Goal: Task Accomplishment & Management: Use online tool/utility

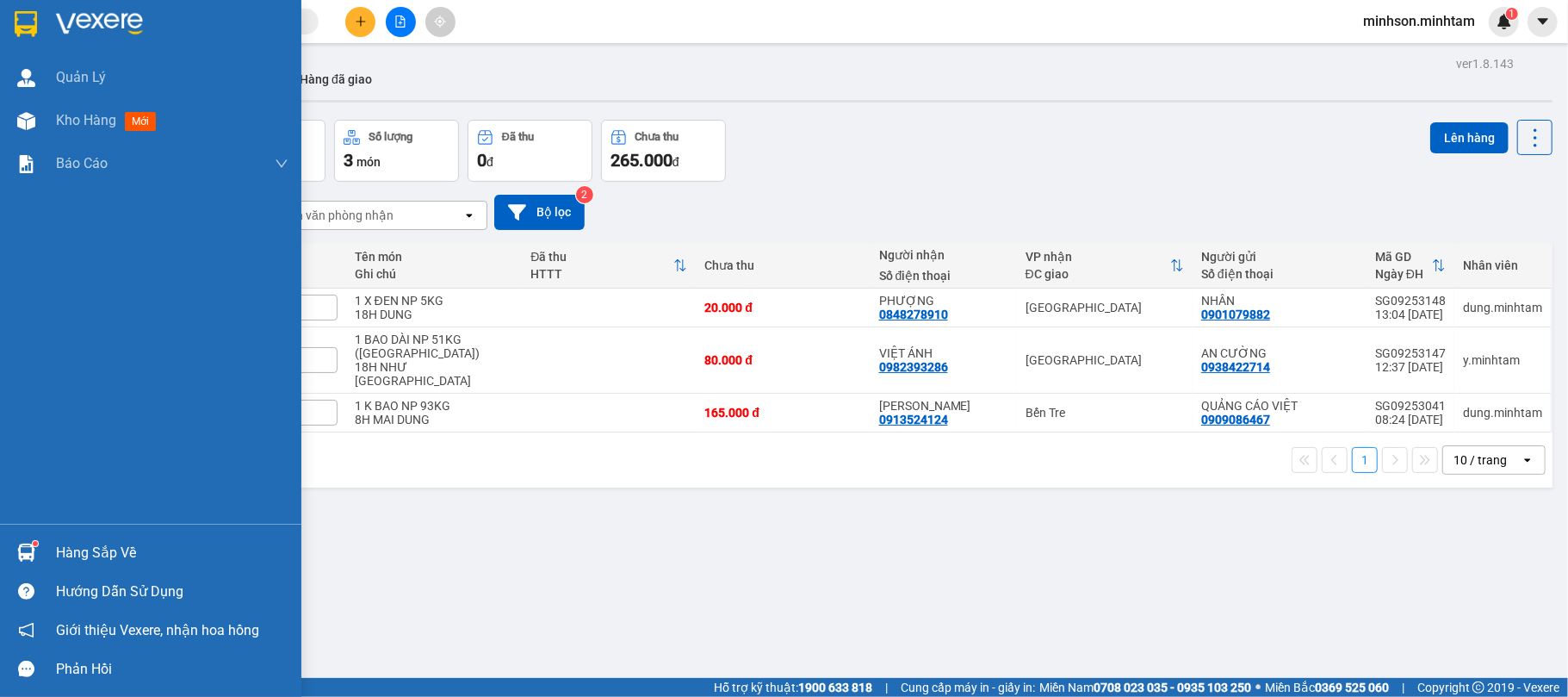
click at [86, 549] on div "Hàng sắp về" at bounding box center [172, 552] width 232 height 26
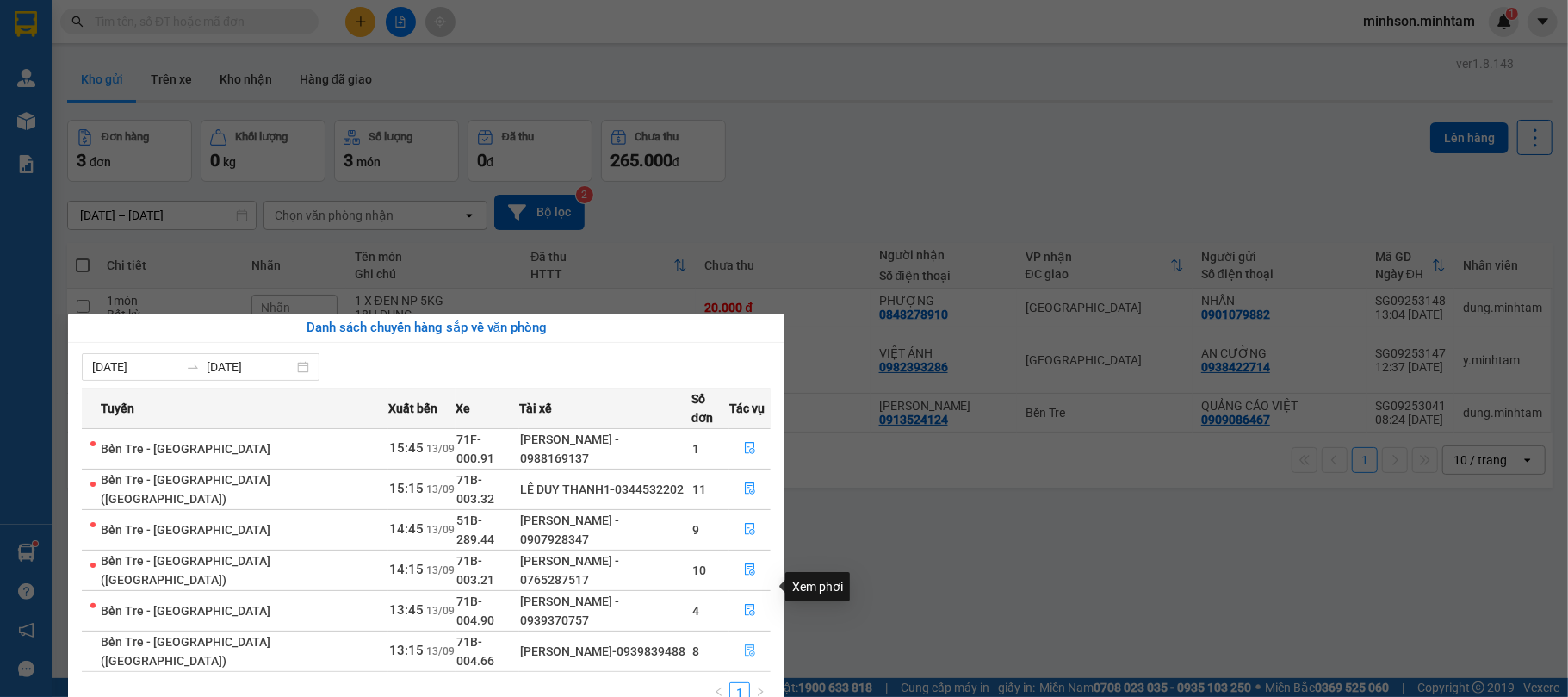
click at [744, 644] on icon "file-done" at bounding box center [751, 651] width 12 height 12
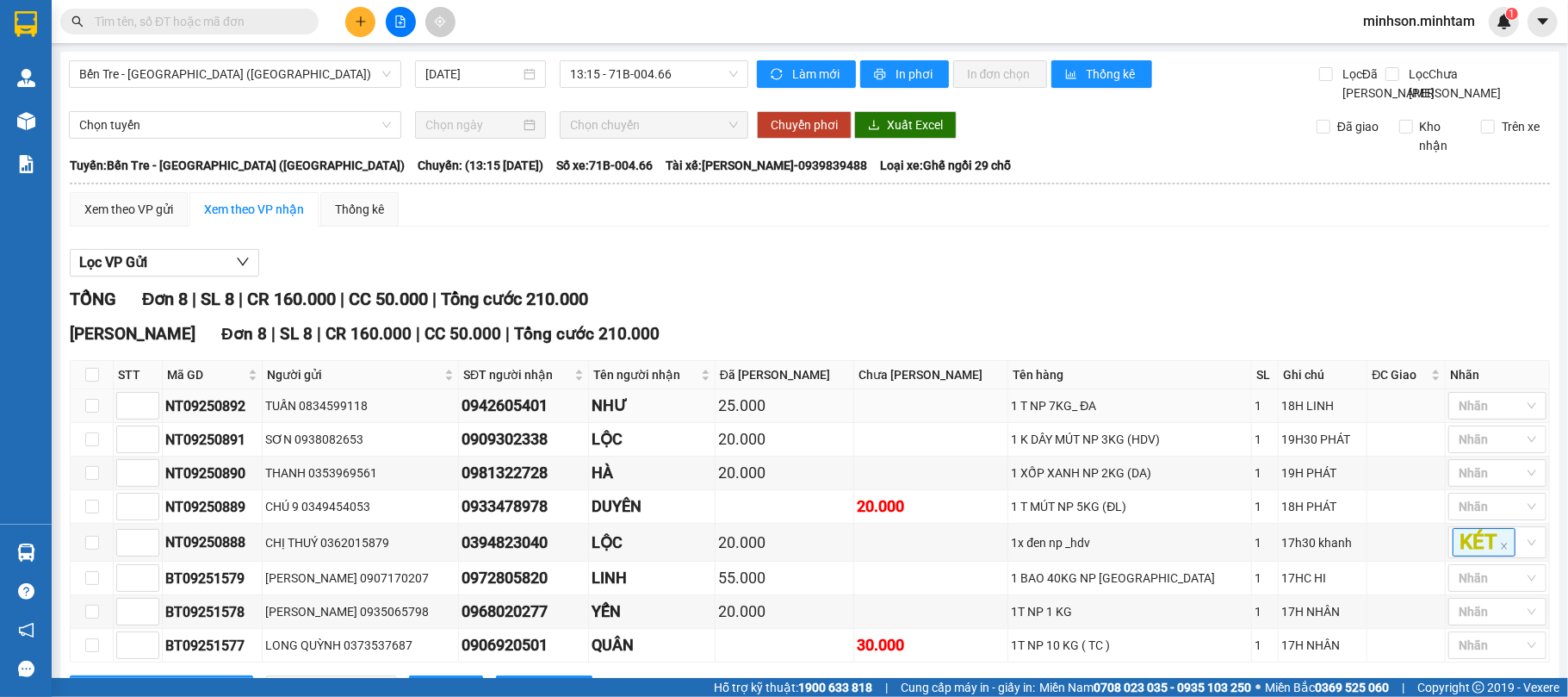
click at [103, 423] on td at bounding box center [92, 406] width 43 height 34
click at [96, 412] on input "checkbox" at bounding box center [92, 405] width 13 height 13
checkbox input "true"
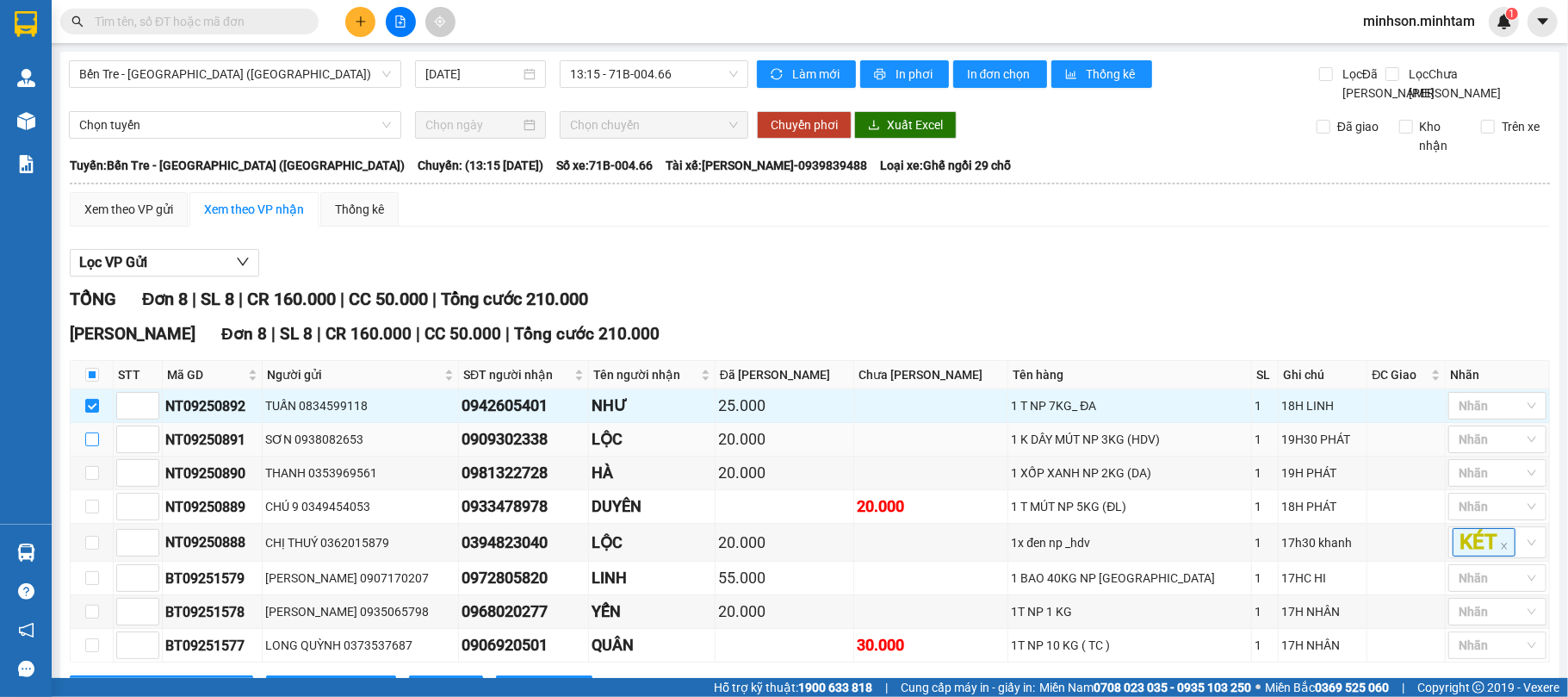
click at [94, 446] on input "checkbox" at bounding box center [92, 439] width 13 height 13
checkbox input "true"
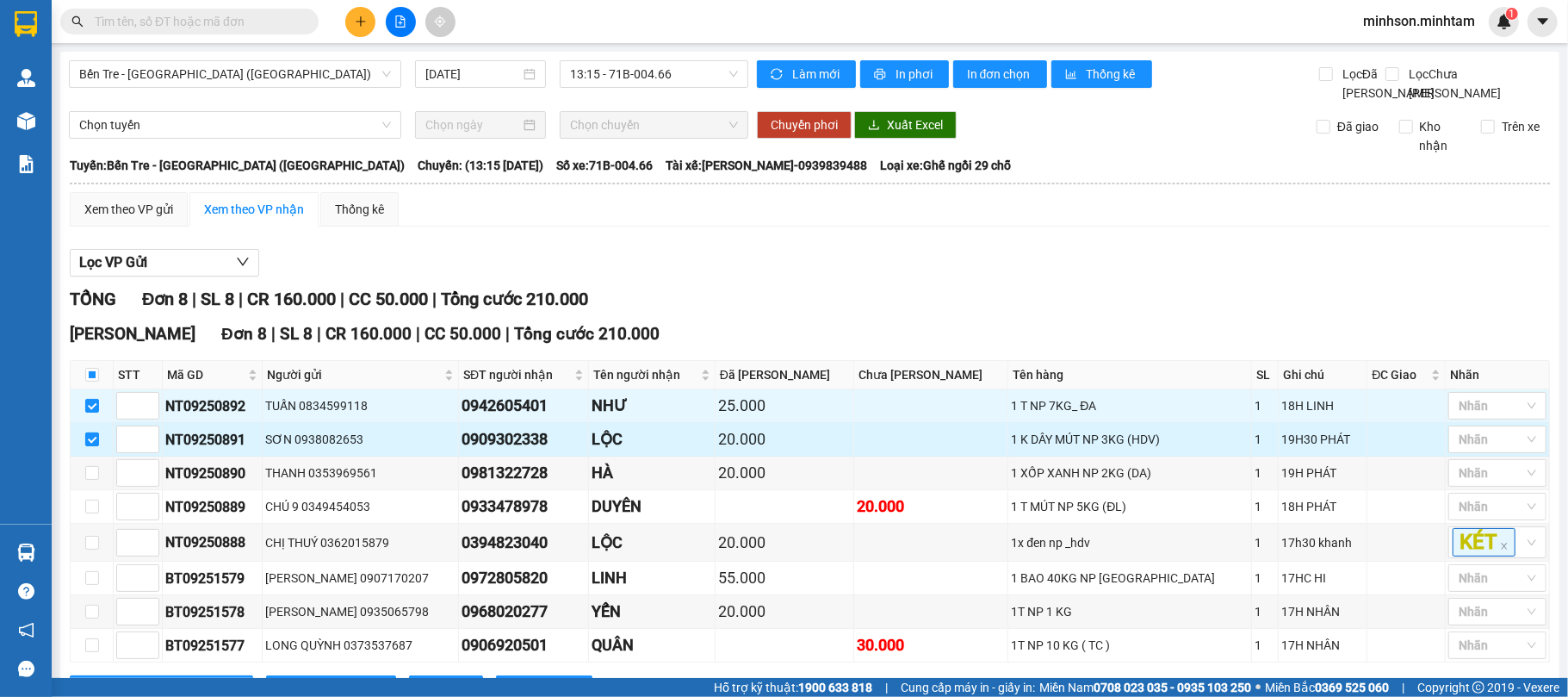
scroll to position [101, 0]
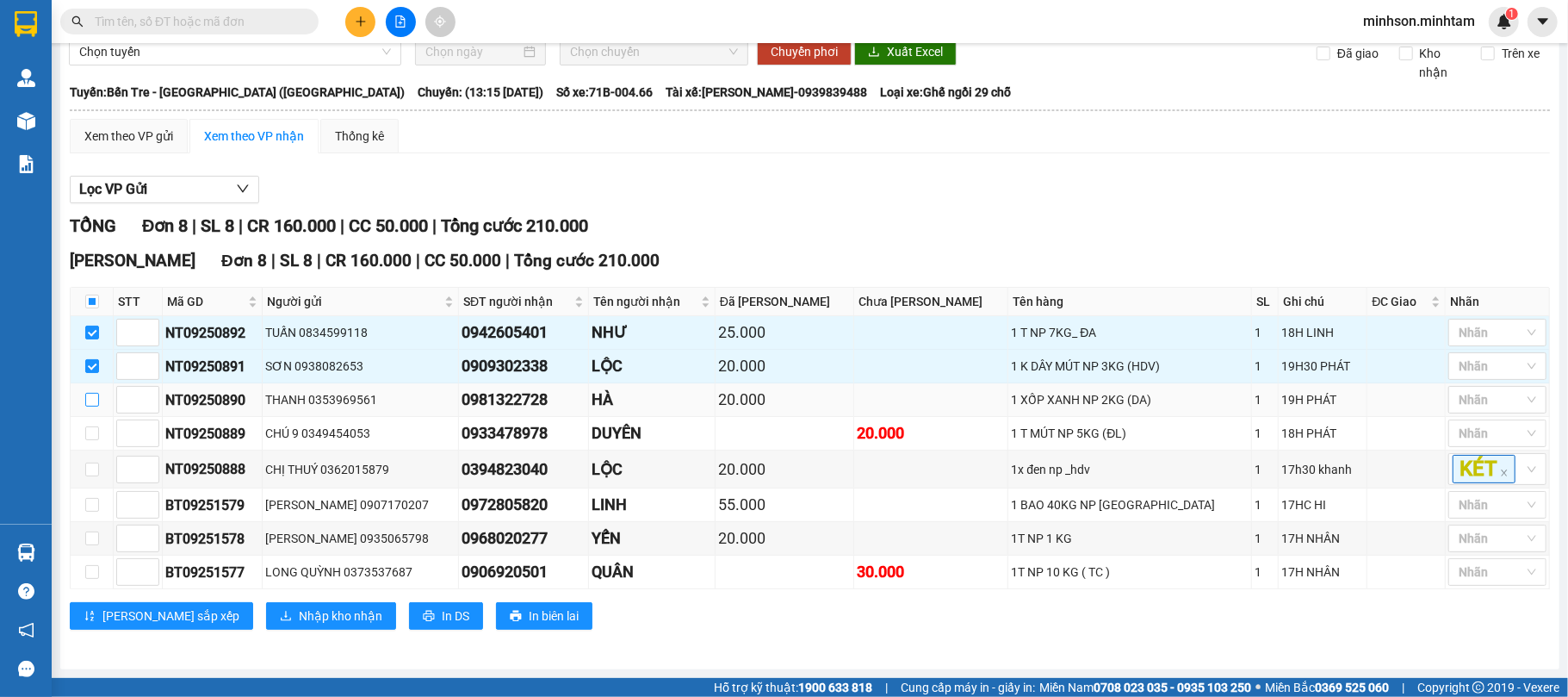
click at [90, 401] on input "checkbox" at bounding box center [92, 399] width 13 height 13
checkbox input "true"
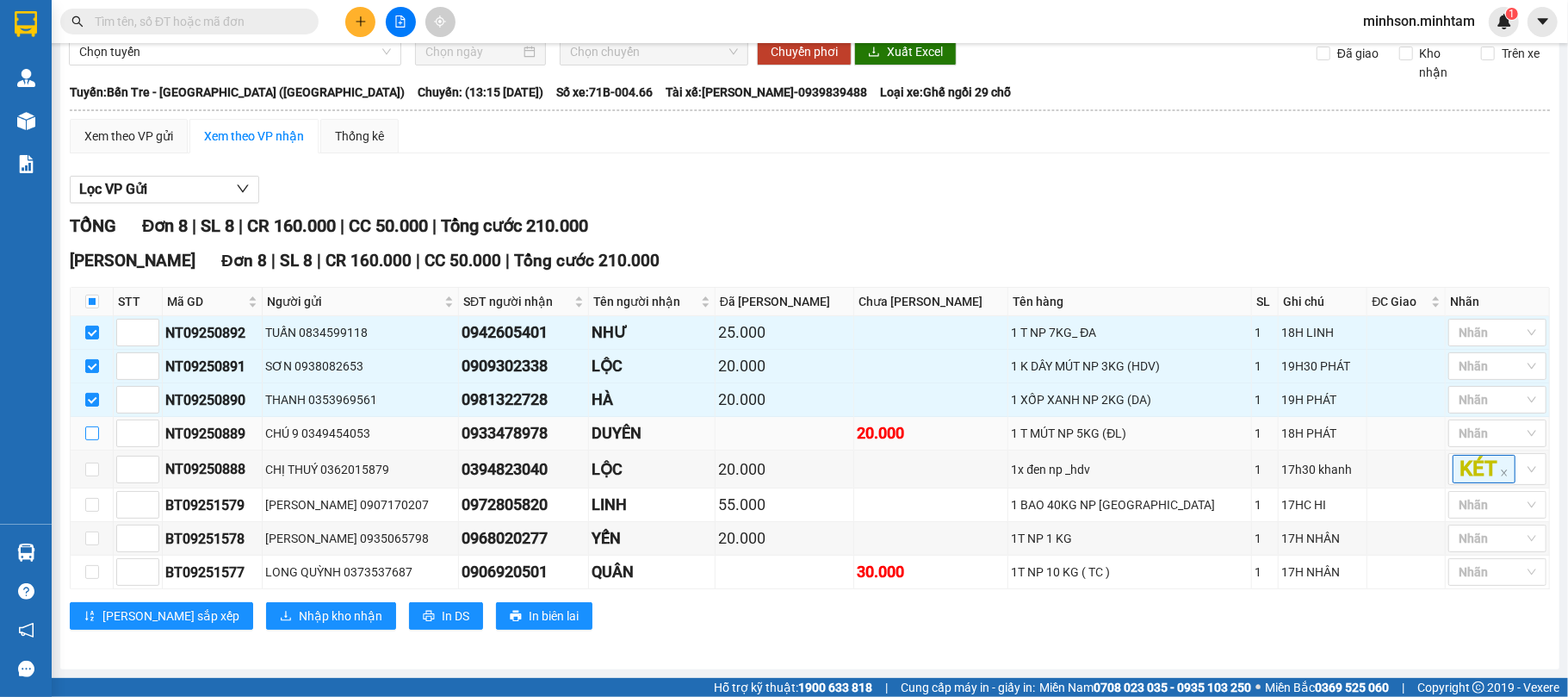
click at [93, 429] on input "checkbox" at bounding box center [92, 433] width 13 height 13
checkbox input "true"
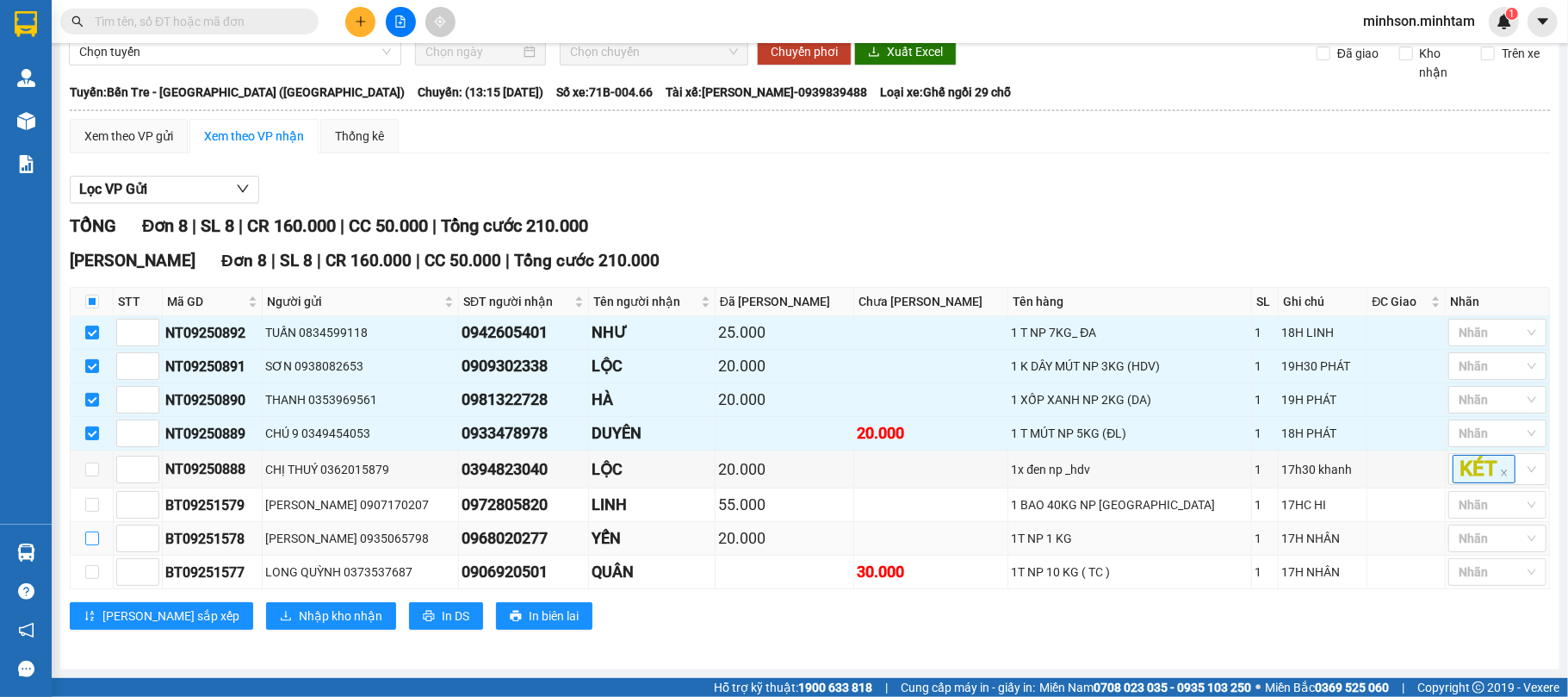
click at [86, 541] on input "checkbox" at bounding box center [92, 538] width 13 height 13
checkbox input "true"
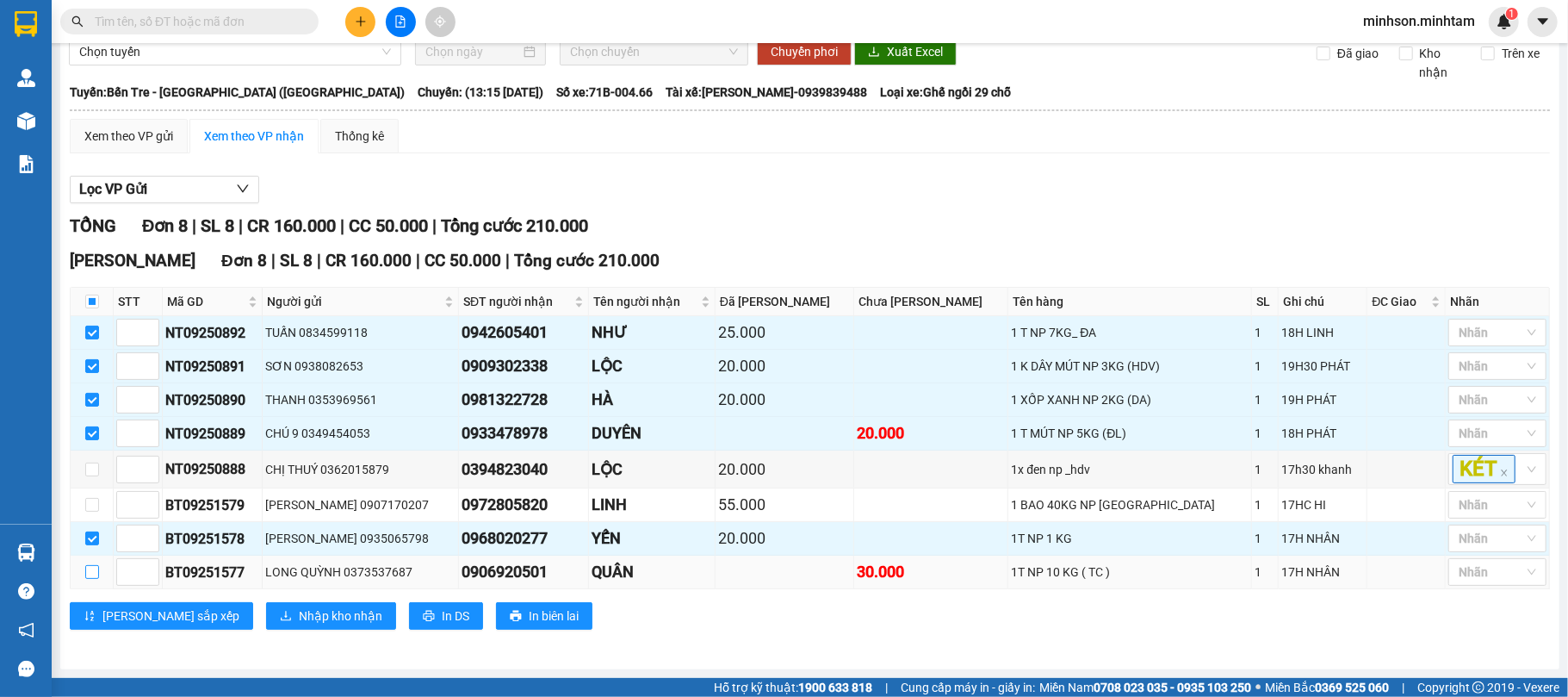
click at [93, 579] on input "checkbox" at bounding box center [92, 571] width 13 height 13
checkbox input "true"
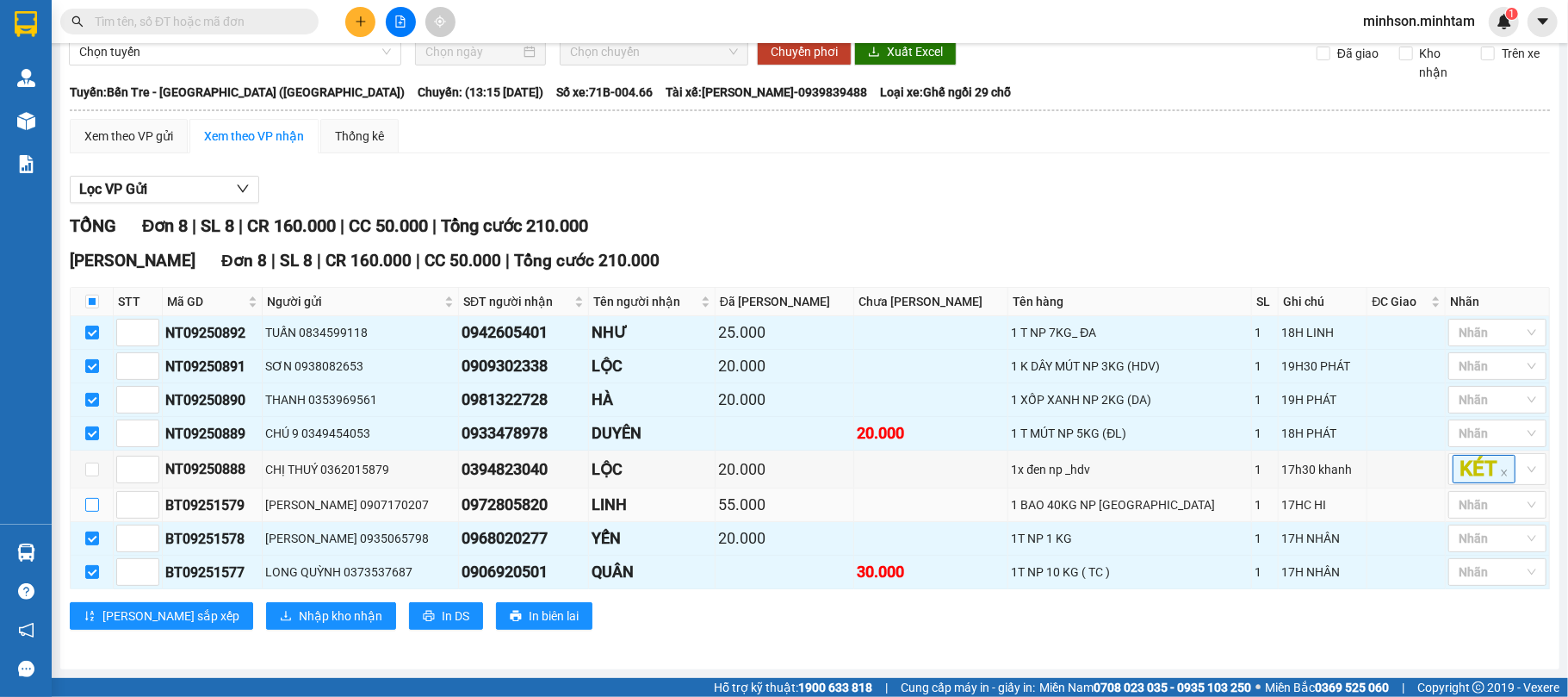
click at [92, 510] on input "checkbox" at bounding box center [92, 504] width 13 height 13
checkbox input "true"
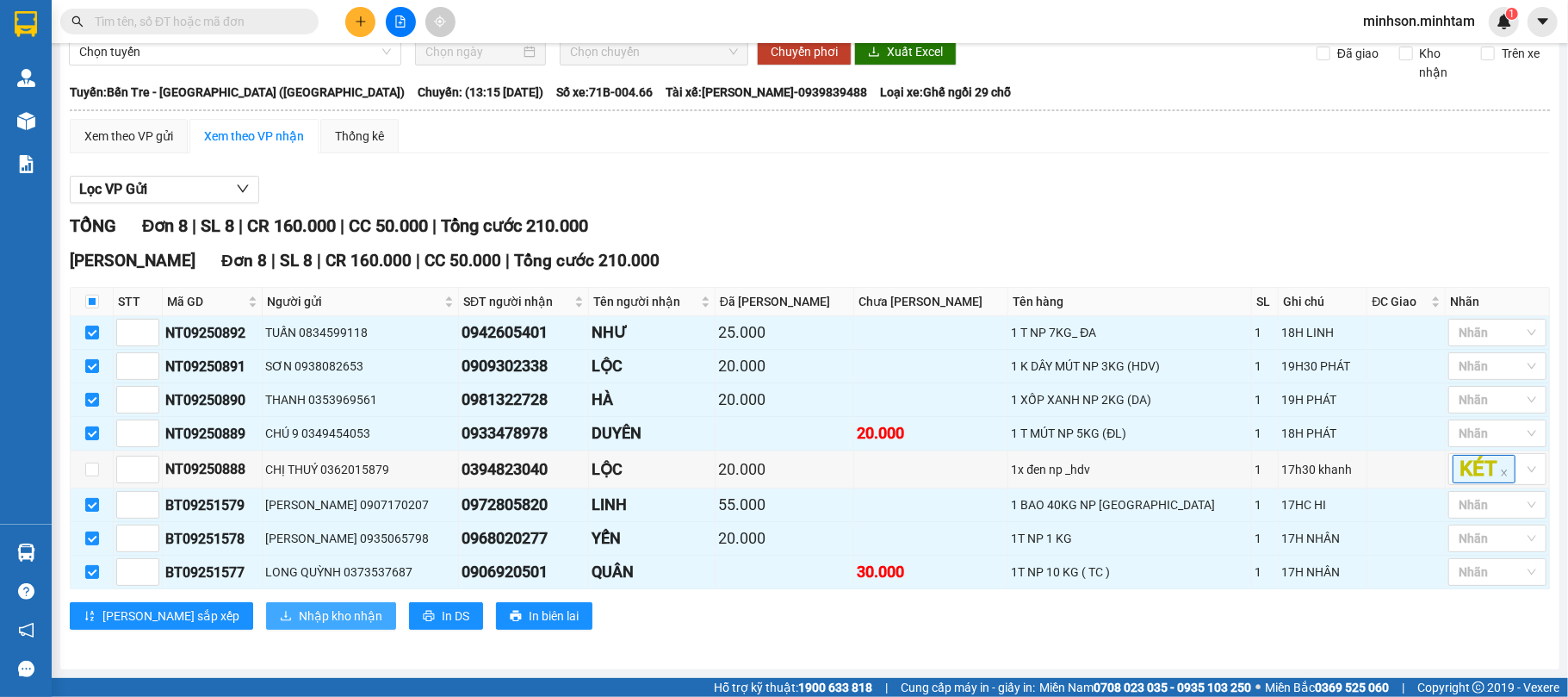
click at [299, 613] on span "Nhập kho nhận" at bounding box center [341, 615] width 84 height 19
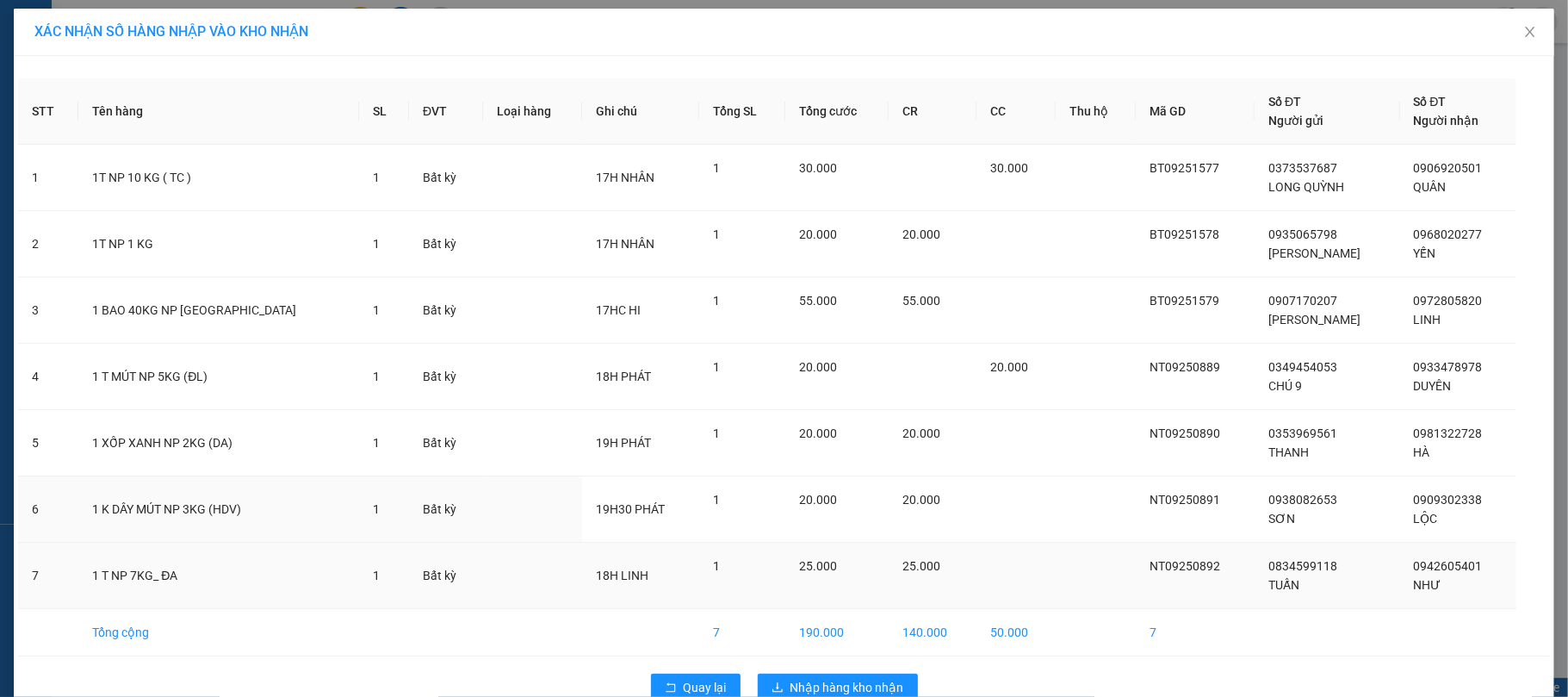
scroll to position [39, 0]
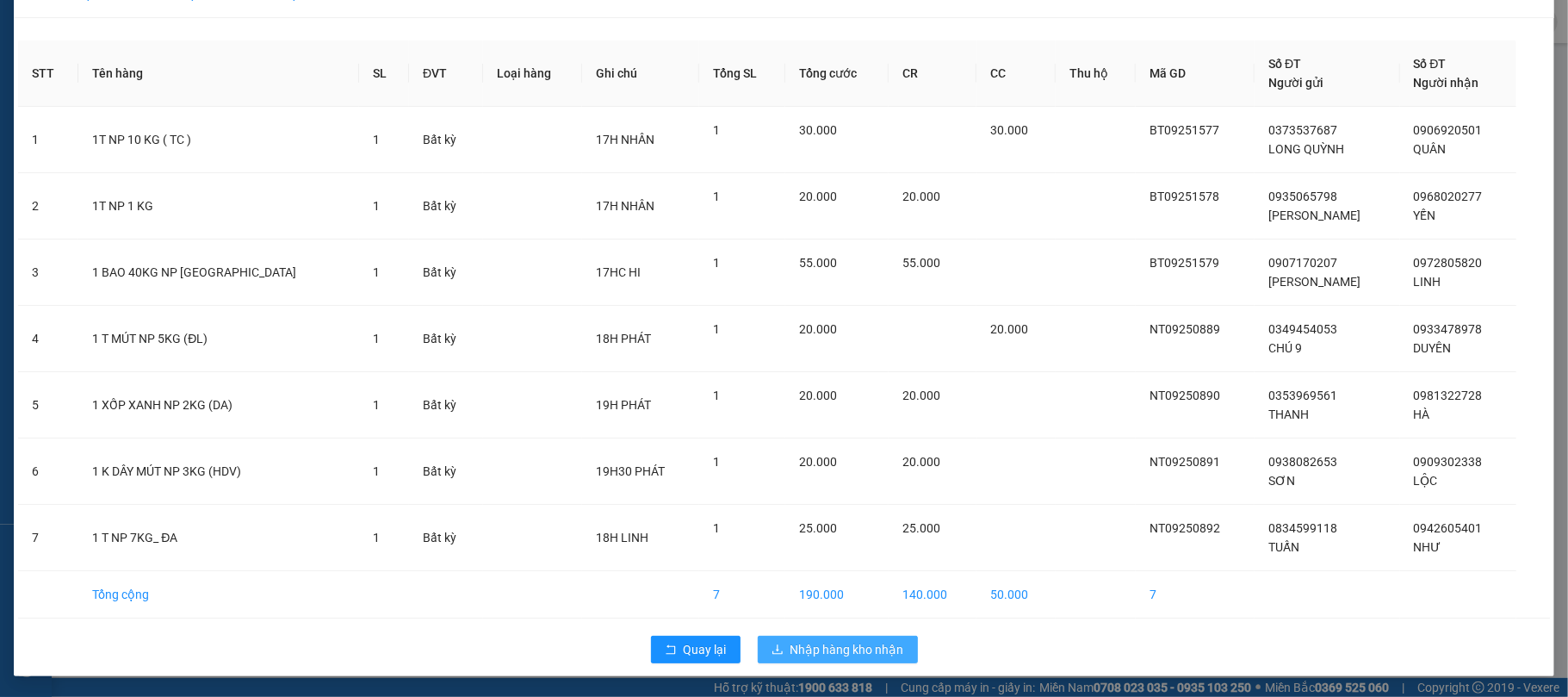
click at [830, 644] on span "Nhập hàng kho nhận" at bounding box center [848, 649] width 114 height 19
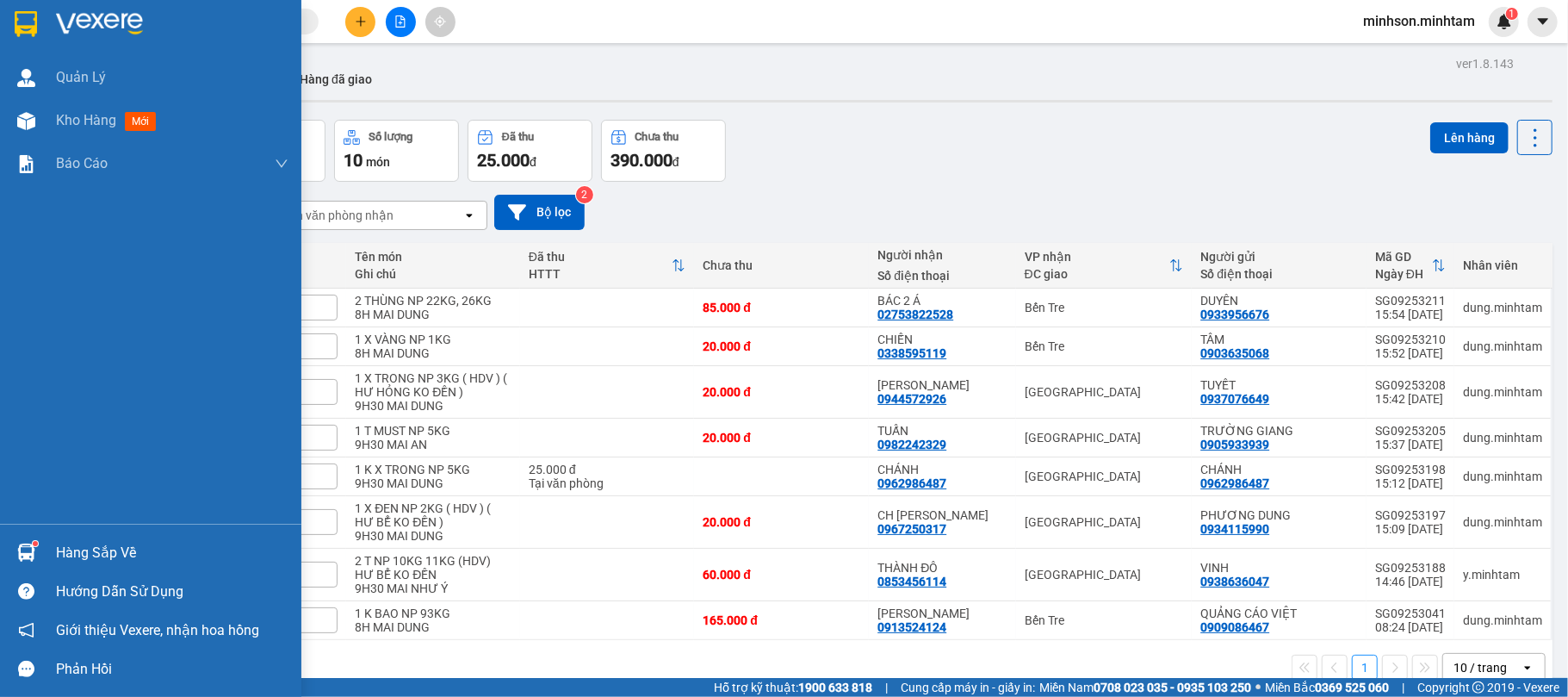
click at [92, 549] on div "Hàng sắp về" at bounding box center [172, 552] width 232 height 26
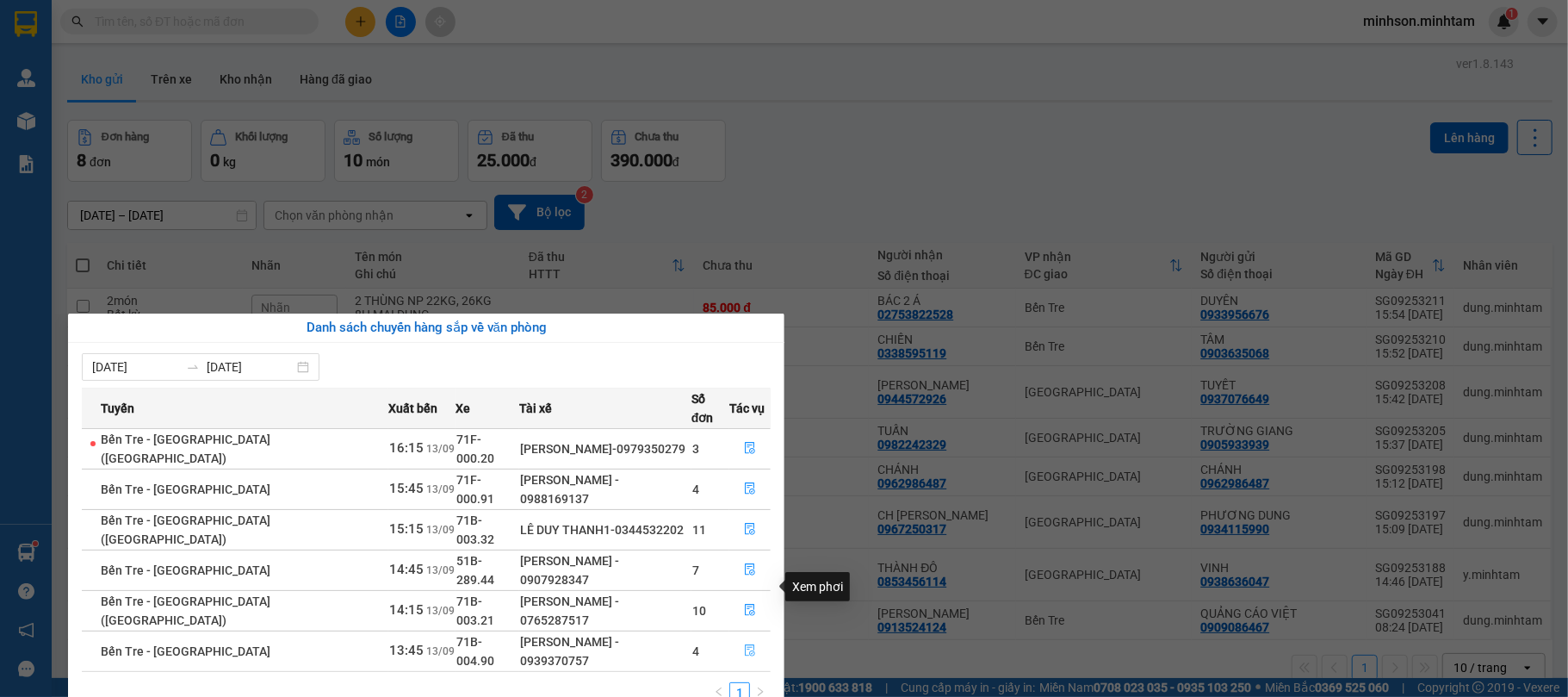
click at [749, 644] on icon "file-done" at bounding box center [751, 651] width 12 height 12
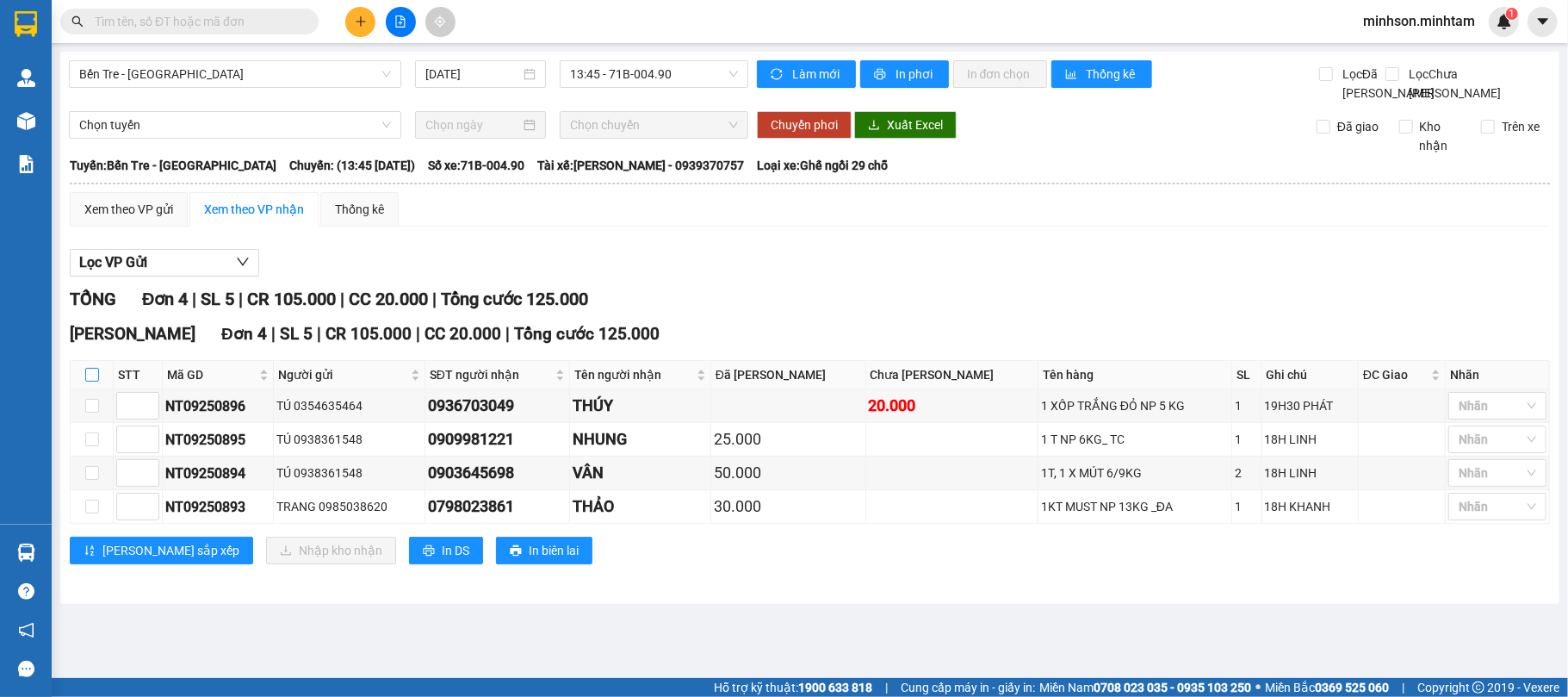
click at [86, 382] on input "checkbox" at bounding box center [92, 374] width 13 height 13
checkbox input "true"
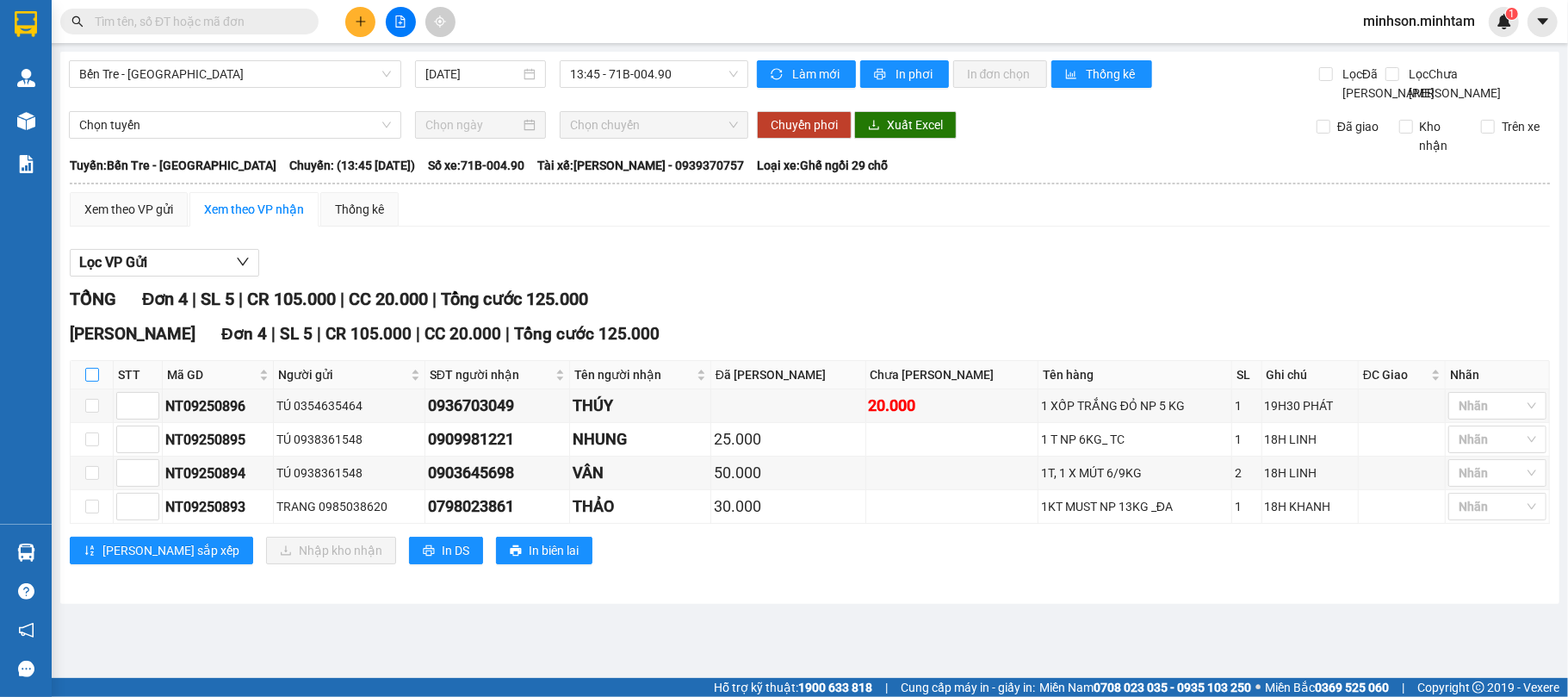
checkbox input "true"
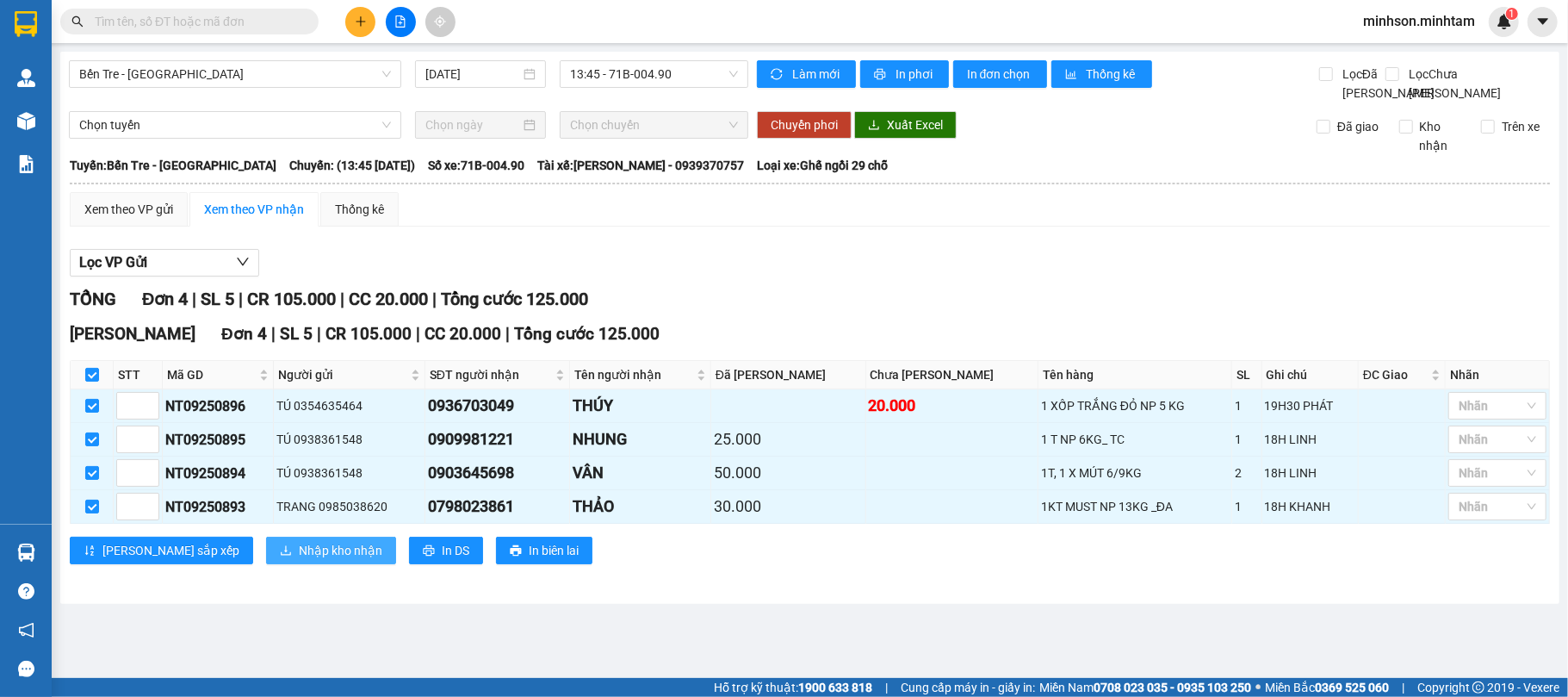
click at [299, 560] on span "Nhập kho nhận" at bounding box center [341, 549] width 84 height 19
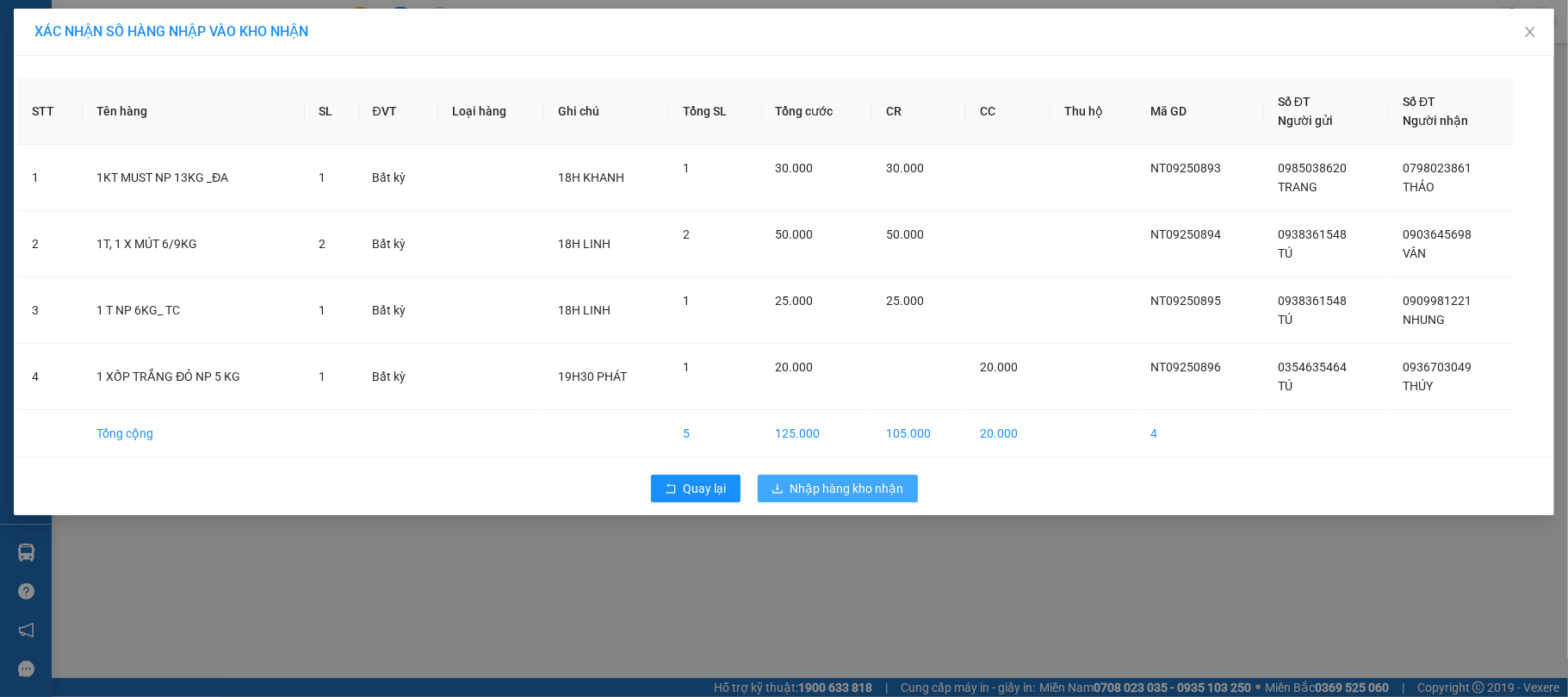
click at [833, 479] on button "Nhập hàng kho nhận" at bounding box center [838, 488] width 160 height 28
